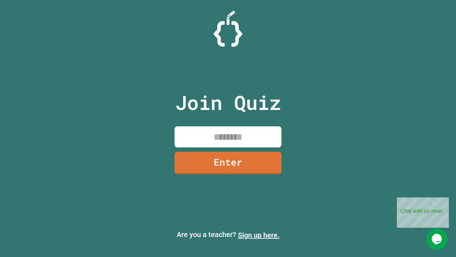
click at [259, 235] on link "Sign up here." at bounding box center [259, 235] width 42 height 9
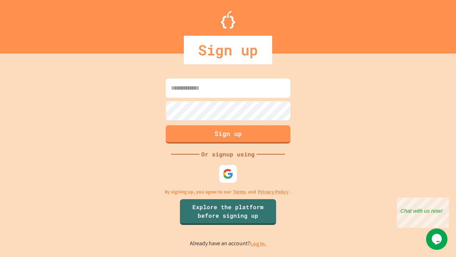
click at [259, 243] on link "Log in." at bounding box center [258, 243] width 16 height 7
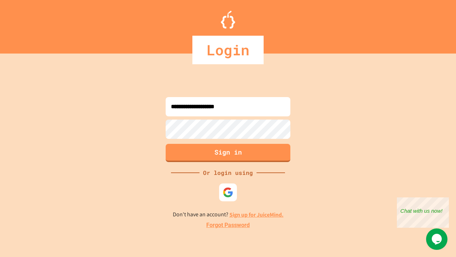
type input "**********"
